Goal: Information Seeking & Learning: Learn about a topic

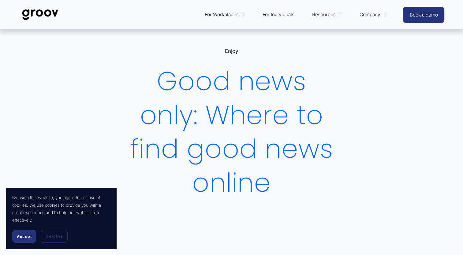
click at [17, 232] on button "Accept" at bounding box center [24, 236] width 24 height 13
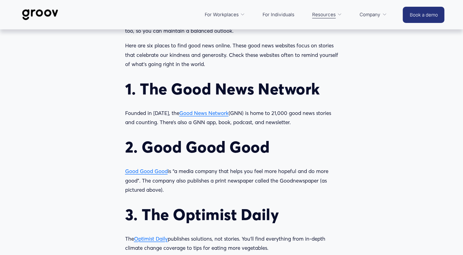
scroll to position [550, 0]
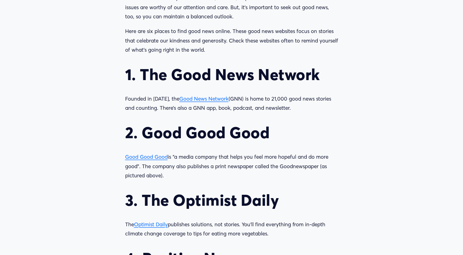
click at [132, 157] on span "Good Good Good" at bounding box center [146, 156] width 43 height 6
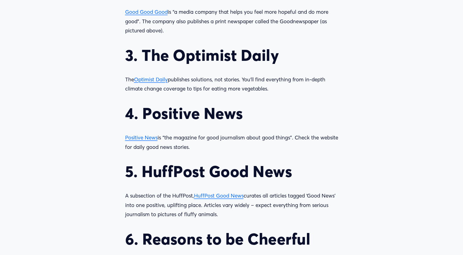
scroll to position [703, 0]
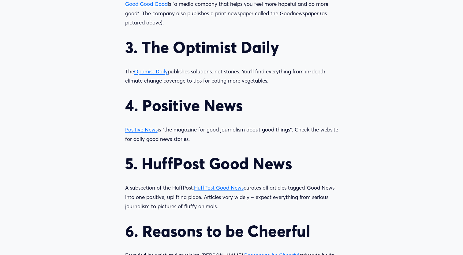
click at [136, 129] on span "Positive News" at bounding box center [141, 129] width 32 height 6
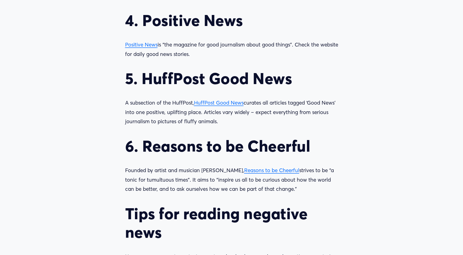
scroll to position [795, 0]
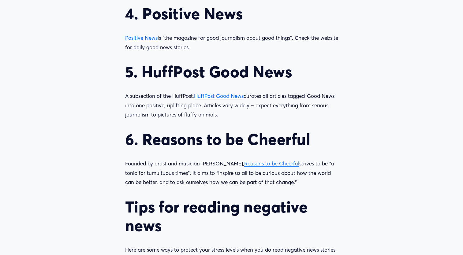
click at [244, 162] on span "Reasons to be Cheerful" at bounding box center [271, 163] width 55 height 6
